Goal: Task Accomplishment & Management: Manage account settings

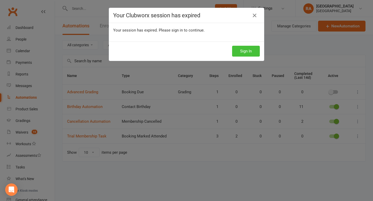
click at [245, 52] on button "Sign In" at bounding box center [246, 51] width 28 height 11
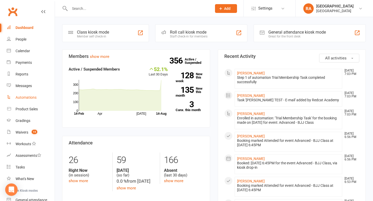
click at [20, 96] on div "Automations" at bounding box center [26, 98] width 21 height 4
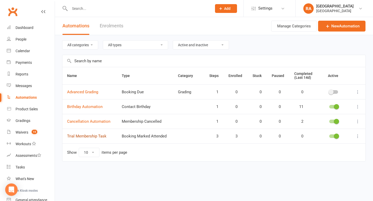
click at [90, 138] on link "Trial Membership Task" at bounding box center [86, 136] width 39 height 5
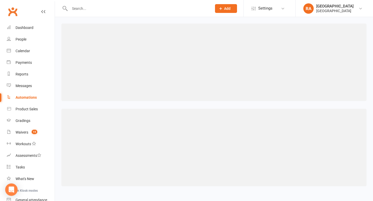
click at [81, 6] on input "text" at bounding box center [138, 8] width 140 height 7
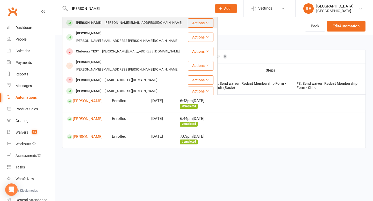
type input "john test"
click at [103, 21] on div "melissa@redcatacademy.com.au" at bounding box center [143, 23] width 81 height 8
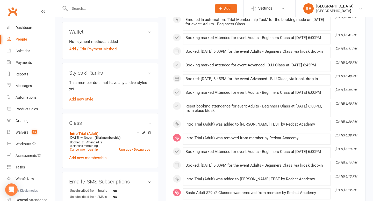
scroll to position [222, 0]
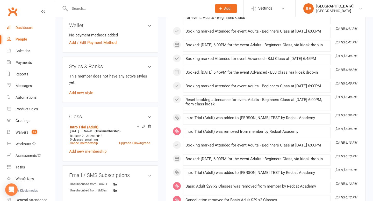
click at [25, 27] on div "Dashboard" at bounding box center [25, 28] width 18 height 4
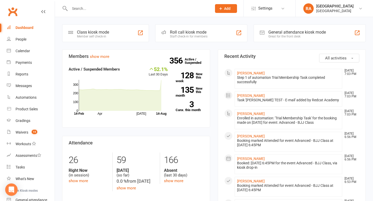
click at [79, 7] on input "text" at bounding box center [138, 8] width 140 height 7
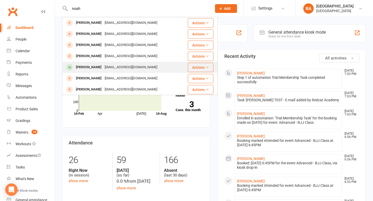
type input "noah"
click at [89, 67] on div "Noah Ivanciv" at bounding box center [88, 68] width 29 height 8
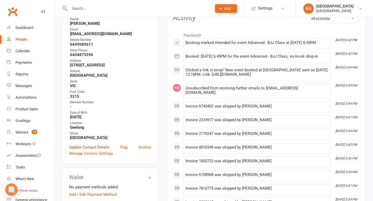
click at [106, 146] on link "Update Contact Details" at bounding box center [89, 147] width 40 height 6
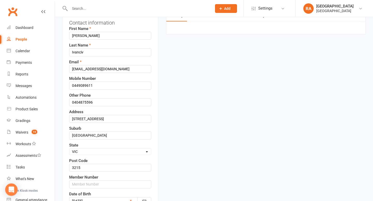
scroll to position [57, 0]
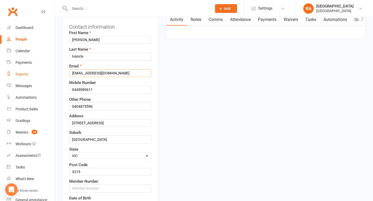
drag, startPoint x: 121, startPoint y: 73, endPoint x: 45, endPoint y: 73, distance: 76.4
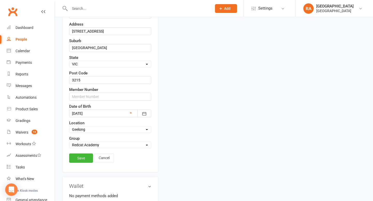
scroll to position [184, 0]
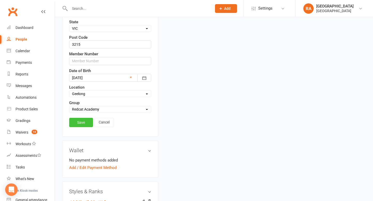
type input "noahivanciv2@gmail.com"
click at [74, 127] on link "Save" at bounding box center [81, 122] width 24 height 9
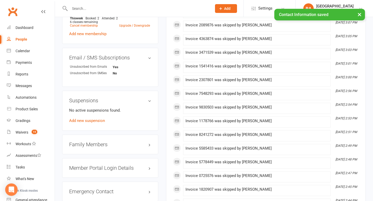
scroll to position [415, 0]
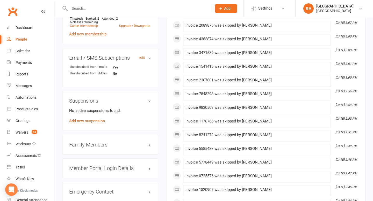
click at [151, 59] on h3 "Email / SMS Subscriptions edit" at bounding box center [110, 58] width 82 height 6
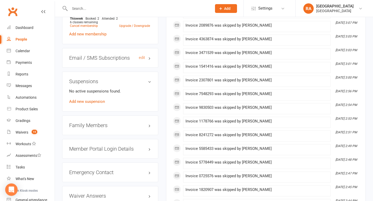
click at [147, 59] on h3 "Email / SMS Subscriptions edit" at bounding box center [110, 58] width 82 height 6
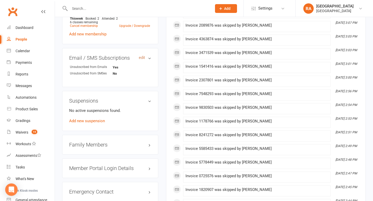
click at [141, 56] on link "edit" at bounding box center [142, 58] width 6 height 4
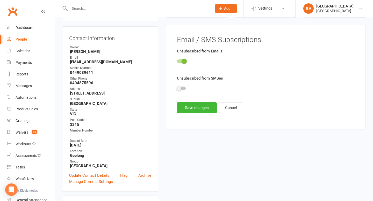
scroll to position [44, 0]
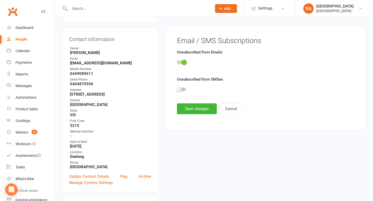
click at [186, 63] on div at bounding box center [266, 63] width 178 height 12
click at [184, 62] on span at bounding box center [183, 62] width 5 height 5
click at [177, 62] on input "checkbox" at bounding box center [177, 62] width 0 height 0
click at [194, 112] on button "Save changes" at bounding box center [197, 109] width 40 height 11
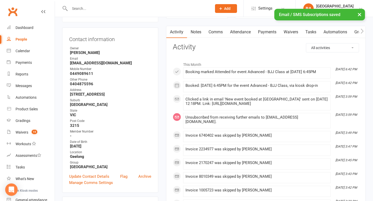
click at [89, 5] on input "text" at bounding box center [138, 8] width 140 height 7
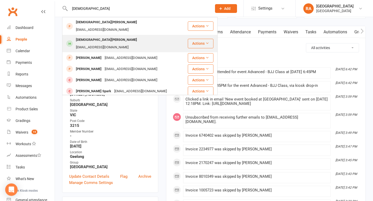
type input "christi"
click at [97, 36] on div "Christian Catania" at bounding box center [106, 40] width 64 height 8
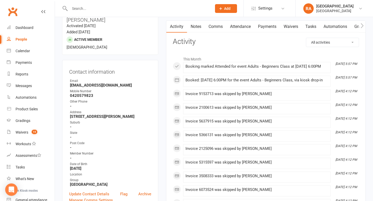
scroll to position [55, 0]
